Goal: Task Accomplishment & Management: Complete application form

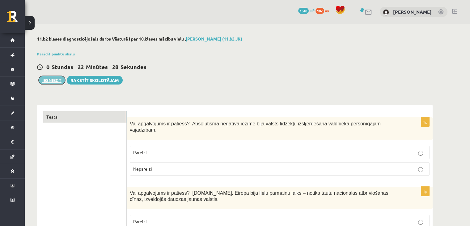
click at [55, 78] on button "Iesniegt" at bounding box center [52, 80] width 27 height 9
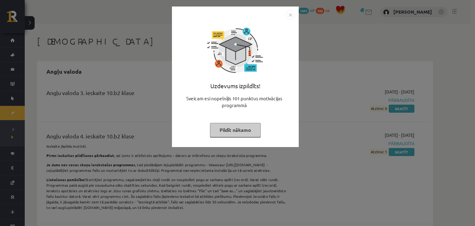
click at [229, 133] on button "Pildīt nākamo" at bounding box center [235, 130] width 51 height 14
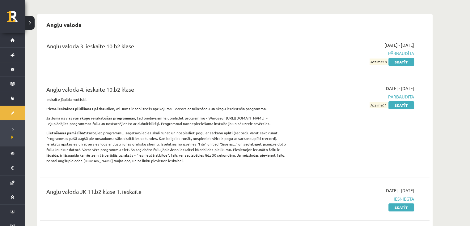
scroll to position [38, 0]
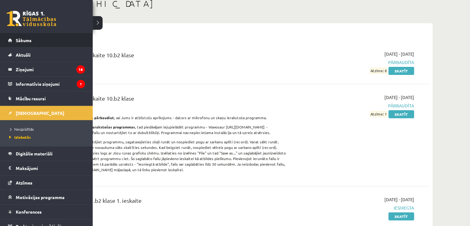
click at [4, 42] on li "Sākums" at bounding box center [46, 40] width 93 height 15
click at [12, 42] on link "Sākums" at bounding box center [46, 40] width 77 height 14
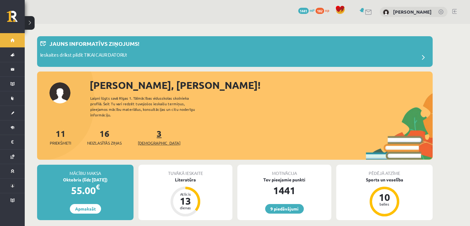
click at [147, 128] on link "3 Ieskaites" at bounding box center [159, 137] width 43 height 18
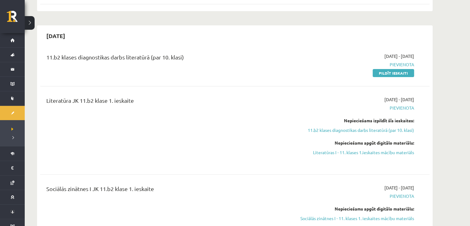
scroll to position [161, 0]
click at [402, 72] on link "Pildīt ieskaiti" at bounding box center [393, 72] width 41 height 8
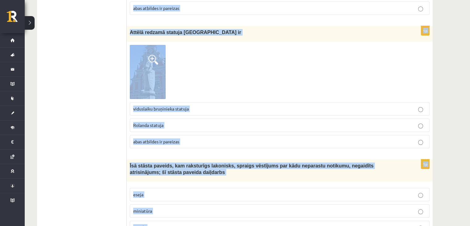
scroll to position [2337, 0]
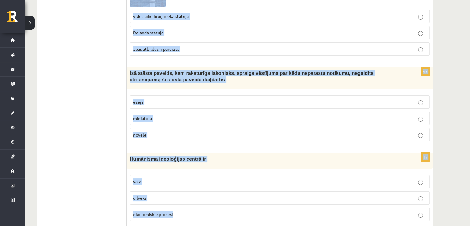
drag, startPoint x: 131, startPoint y: 124, endPoint x: 216, endPoint y: 240, distance: 143.5
copy form "Loremipsum dolorsit am consectetur adipiscin elitseddoei tempori utlabor etdolo…"
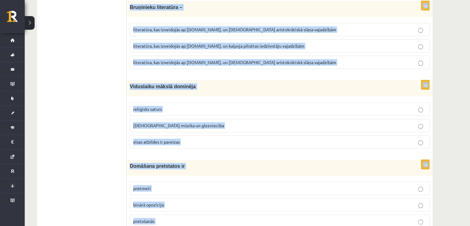
scroll to position [0, 0]
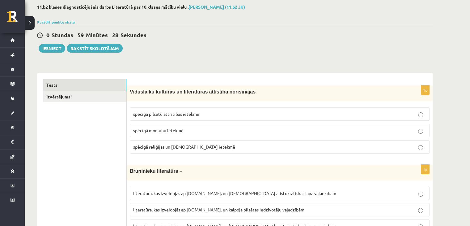
scroll to position [34, 0]
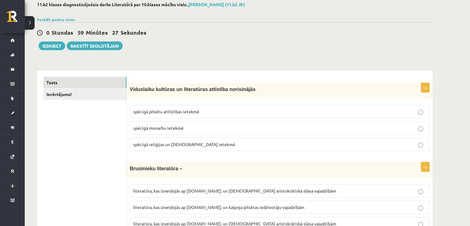
click at [174, 145] on span "spēcīgā reliģijas un [DEMOGRAPHIC_DATA] ietekmē" at bounding box center [184, 144] width 102 height 6
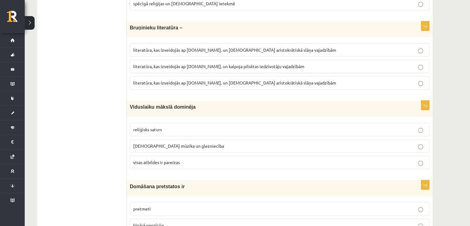
scroll to position [175, 0]
click at [185, 82] on span "literatūra, kas izveidojās ap [DOMAIN_NAME]. un [DEMOGRAPHIC_DATA] aristokrātis…" at bounding box center [234, 82] width 203 height 6
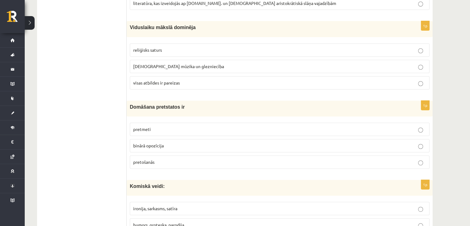
scroll to position [257, 0]
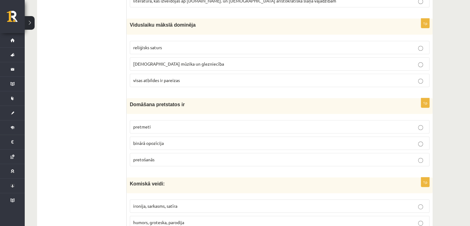
click at [158, 78] on span "visas atbildes ir pareizas" at bounding box center [156, 80] width 47 height 6
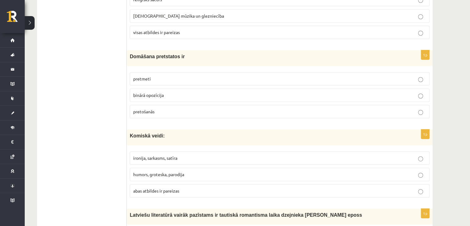
scroll to position [305, 0]
click at [182, 91] on p "binārā opozīcija" at bounding box center [279, 94] width 293 height 6
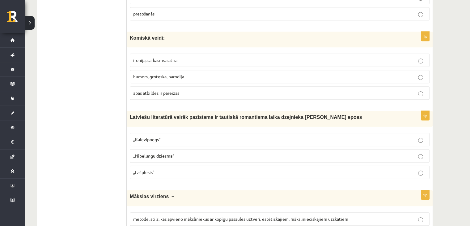
scroll to position [404, 0]
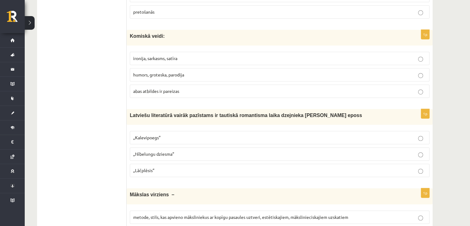
click at [146, 170] on span "„Lāčplēsis”" at bounding box center [143, 170] width 21 height 6
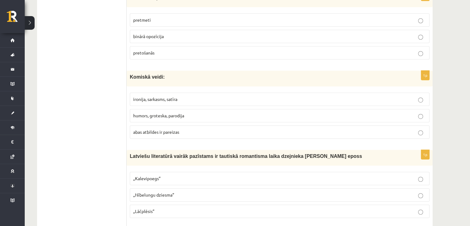
scroll to position [365, 0]
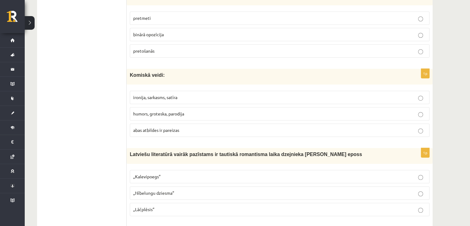
click at [171, 129] on span "abas atbildes ir pareizas" at bounding box center [156, 130] width 46 height 6
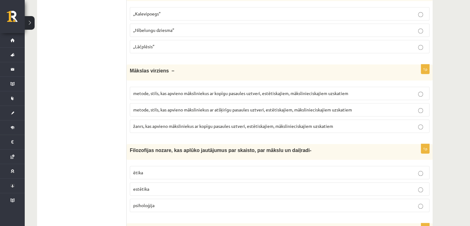
scroll to position [528, 0]
click at [241, 95] on label "metode, stils, kas apvieno māksliniekus ar kopīgu pasaules uztveri, estētiskaji…" at bounding box center [280, 92] width 300 height 13
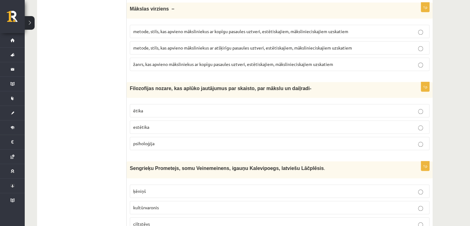
scroll to position [625, 0]
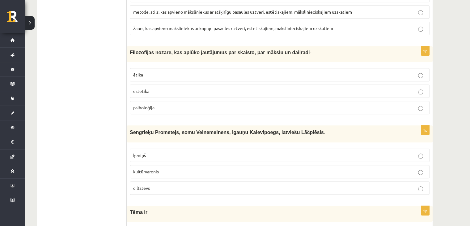
click at [153, 90] on p "estētika" at bounding box center [279, 91] width 293 height 6
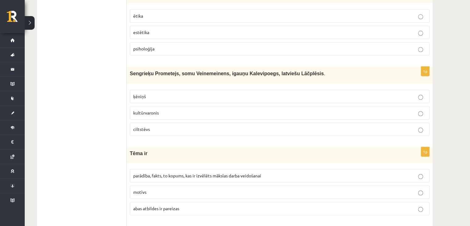
scroll to position [684, 0]
click at [190, 112] on label "kultūrvaronis" at bounding box center [280, 112] width 300 height 13
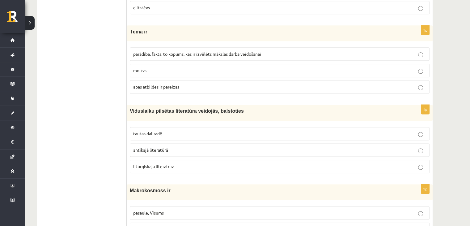
scroll to position [806, 0]
click at [234, 57] on fieldset "parādība, fakts, to kopums, kas ir izvēlēts mākslas darba veidošanai motīvs [PE…" at bounding box center [280, 69] width 300 height 51
click at [234, 54] on label "parādība, fakts, to kopums, kas ir izvēlēts mākslas darba veidošanai" at bounding box center [280, 53] width 300 height 13
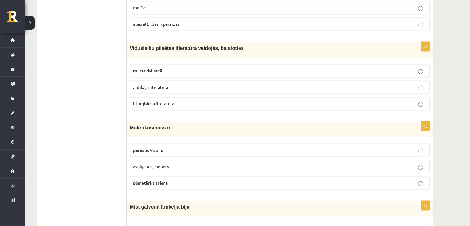
scroll to position [872, 0]
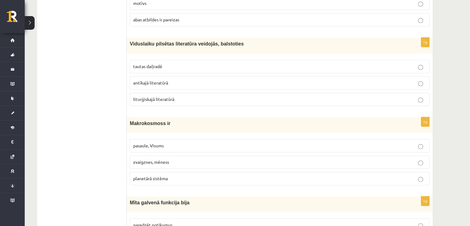
click at [157, 65] on p "tautas daiļradē" at bounding box center [279, 66] width 293 height 6
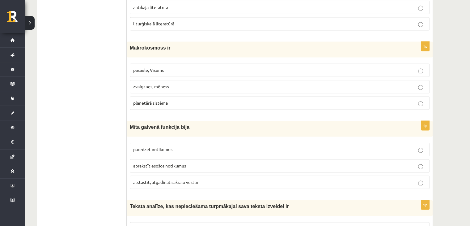
scroll to position [962, 0]
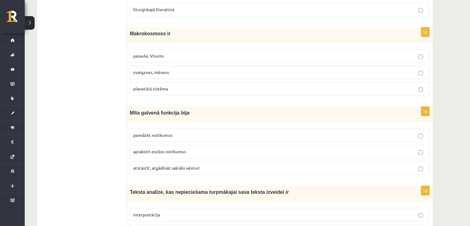
click at [165, 54] on p "pasaule, Visums" at bounding box center [279, 56] width 293 height 6
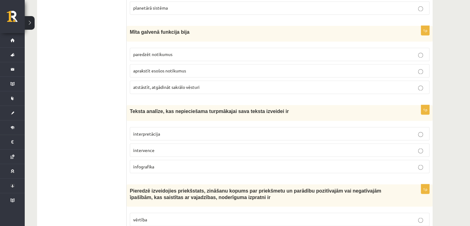
scroll to position [1043, 0]
click at [190, 85] on label "atstāstīt, atgādināt sakrālo vēsturi" at bounding box center [280, 86] width 300 height 13
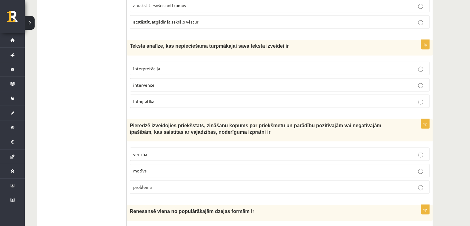
click at [161, 65] on p "interpretācija" at bounding box center [279, 68] width 293 height 6
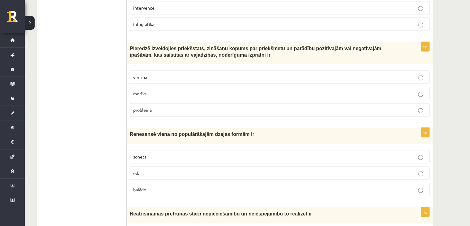
scroll to position [1185, 0]
click at [177, 75] on label "vērtība" at bounding box center [280, 76] width 300 height 13
click at [171, 154] on label "sonets" at bounding box center [280, 155] width 300 height 13
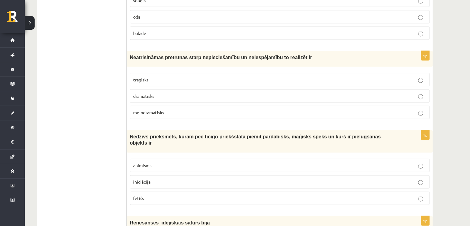
scroll to position [1341, 0]
click at [148, 78] on label "traģisks" at bounding box center [280, 79] width 300 height 13
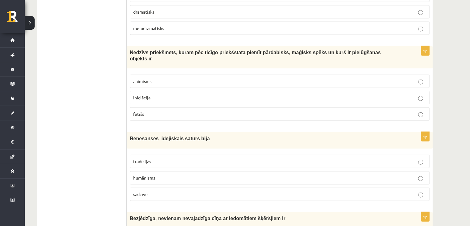
scroll to position [1427, 0]
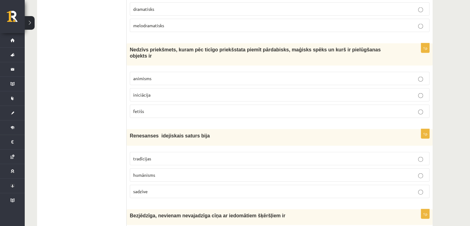
click at [183, 108] on p "fetišs" at bounding box center [279, 111] width 293 height 6
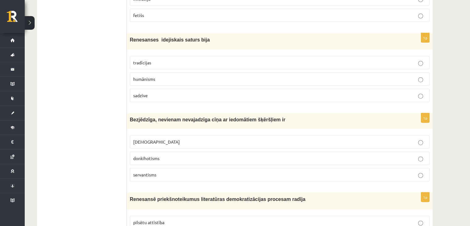
scroll to position [1525, 0]
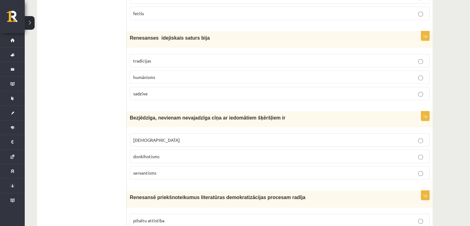
click at [165, 74] on p "humānisms" at bounding box center [279, 77] width 293 height 6
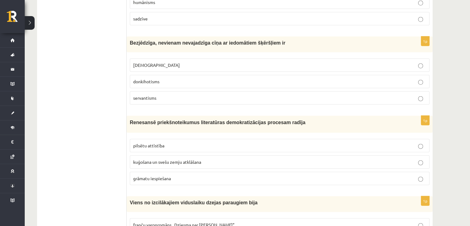
scroll to position [1600, 0]
click at [187, 74] on label "donkihotisms" at bounding box center [280, 80] width 300 height 13
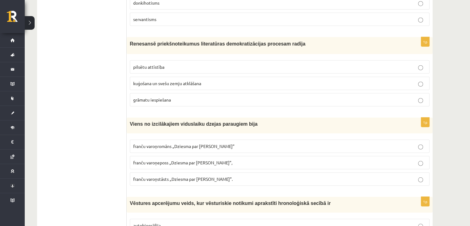
scroll to position [1680, 0]
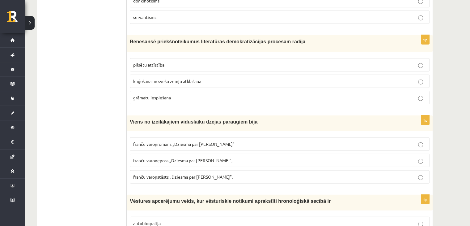
click at [176, 94] on p "grāmatu iespiešana" at bounding box center [279, 97] width 293 height 6
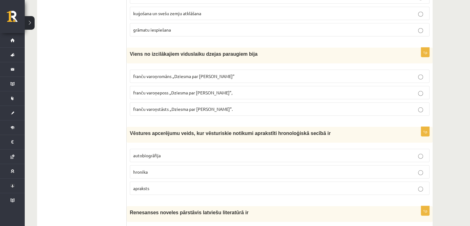
scroll to position [1748, 0]
click at [186, 89] on span "franču varoņeposs „Dziesma par [PERSON_NAME]”," at bounding box center [182, 92] width 99 height 6
click at [165, 165] on label "hronika" at bounding box center [280, 171] width 300 height 13
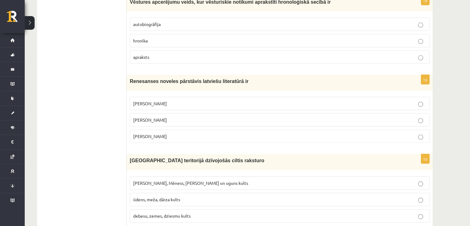
scroll to position [1881, 0]
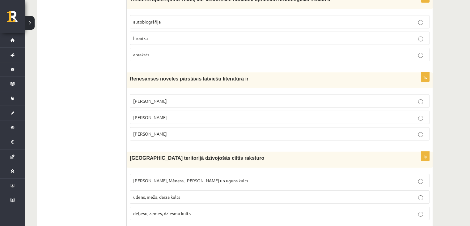
click at [175, 130] on p "[PERSON_NAME]" at bounding box center [279, 133] width 293 height 6
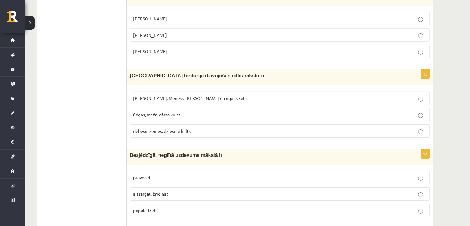
scroll to position [1964, 0]
click at [196, 95] on span "[PERSON_NAME], Mēness, [PERSON_NAME] un uguns kults" at bounding box center [190, 98] width 115 height 6
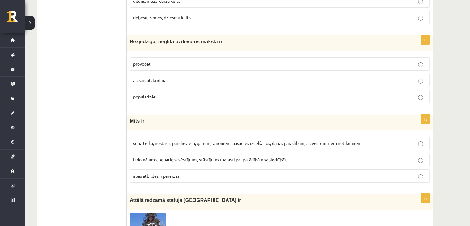
scroll to position [2077, 0]
click at [150, 57] on label "provocēt" at bounding box center [280, 63] width 300 height 13
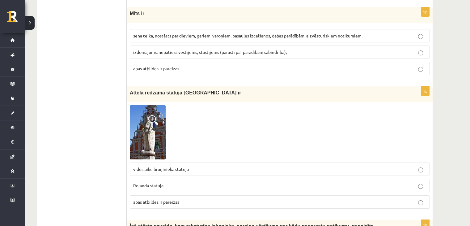
scroll to position [2176, 0]
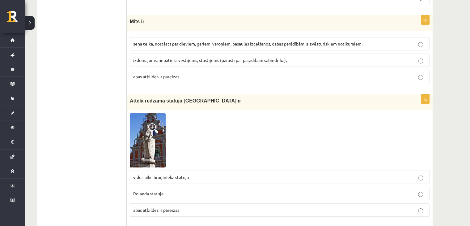
click at [201, 40] on p "sena teika, nostāsts par dieviem, gariem, varoņiem, pasaules izcelšanos, dabas …" at bounding box center [279, 43] width 293 height 6
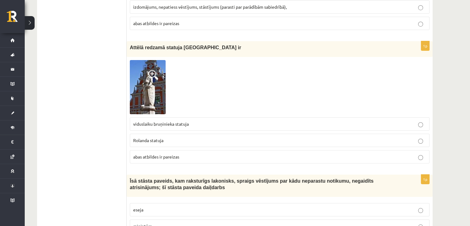
scroll to position [2230, 0]
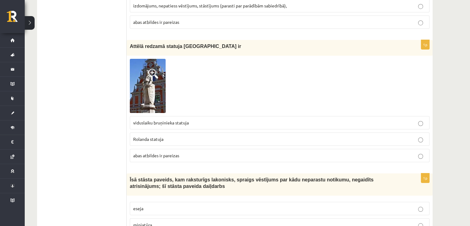
click at [166, 136] on p "Rolanda statuja" at bounding box center [279, 139] width 293 height 6
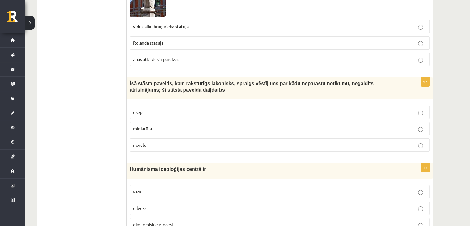
scroll to position [2327, 0]
click at [175, 141] on p "novele" at bounding box center [279, 144] width 293 height 6
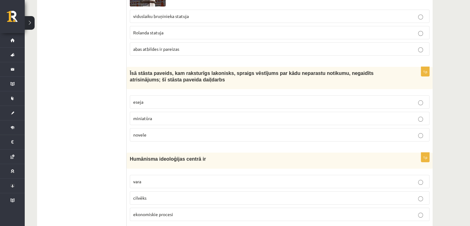
click at [157, 194] on p "cilvēks" at bounding box center [279, 197] width 293 height 6
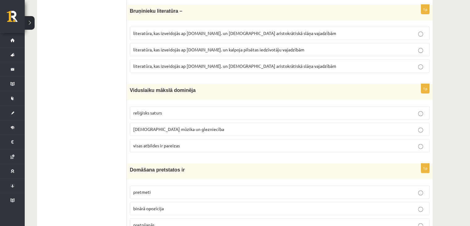
scroll to position [0, 0]
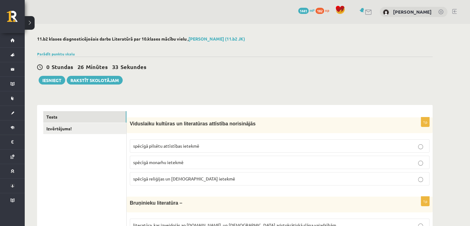
click at [42, 74] on div "0 Stundas 26 Minūtes 33 Sekundes Ieskaite saglabāta! Iesniegt Rakstīt skolotājam" at bounding box center [234, 71] width 395 height 28
click at [42, 81] on button "Iesniegt" at bounding box center [52, 80] width 27 height 9
